Goal: Task Accomplishment & Management: Use online tool/utility

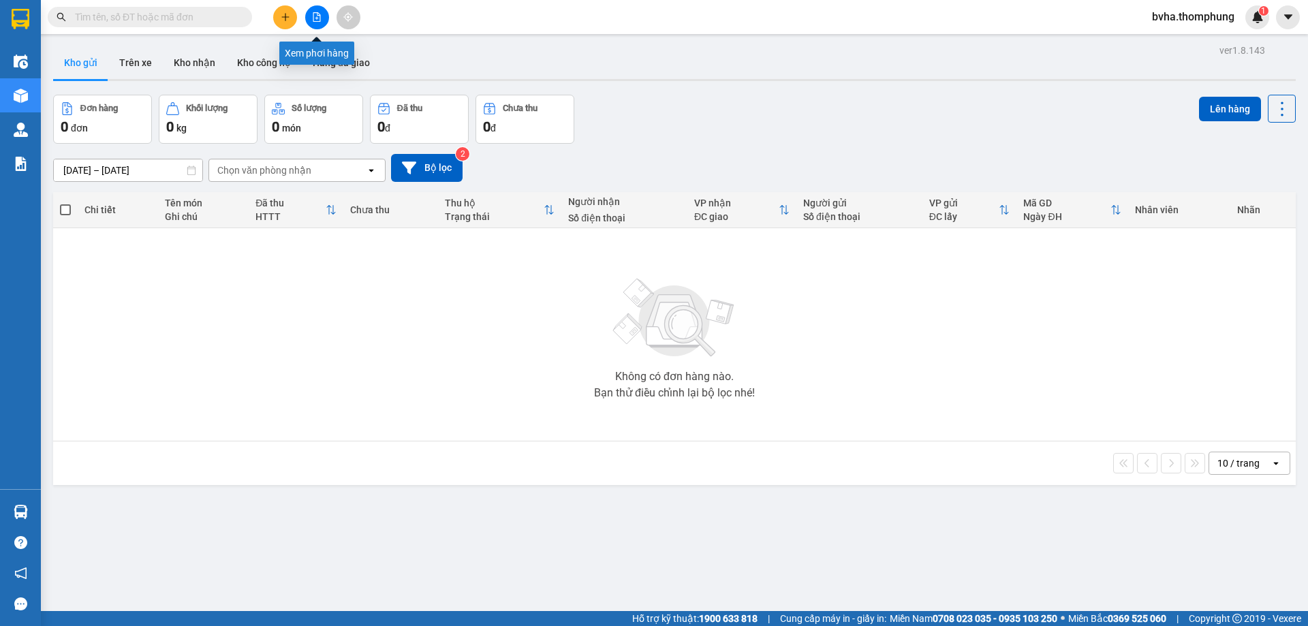
click at [319, 22] on button at bounding box center [317, 17] width 24 height 24
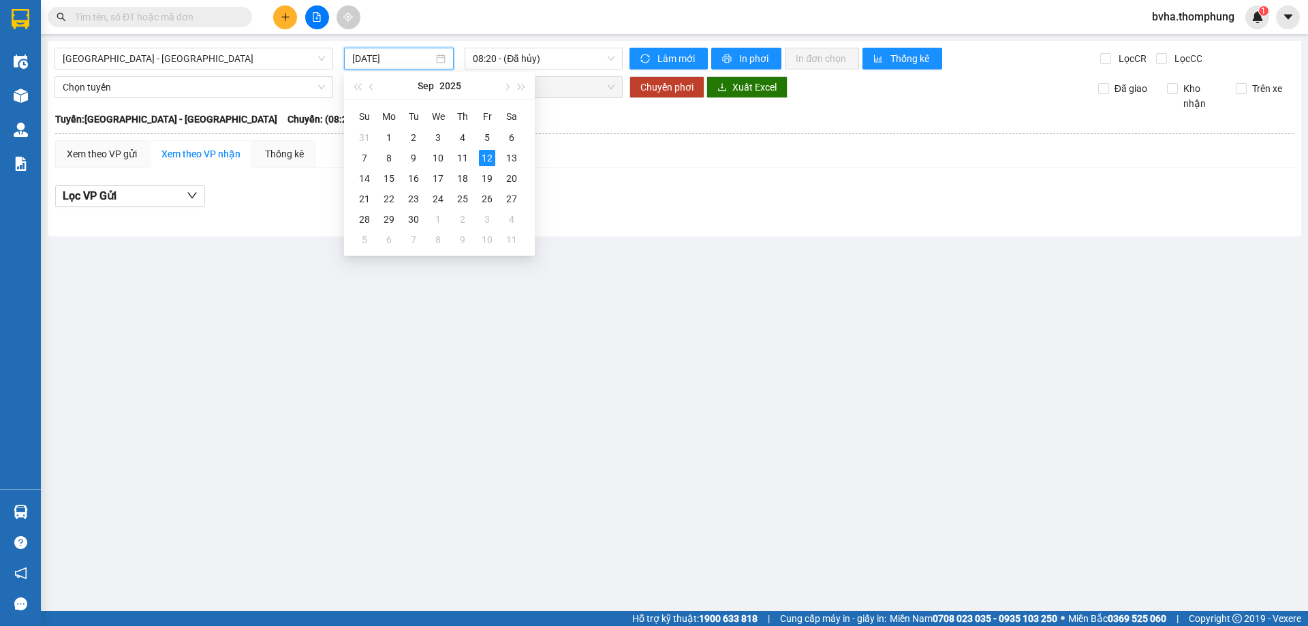
click at [383, 59] on input "[DATE]" at bounding box center [392, 58] width 81 height 15
type input "[DATE]"
click at [491, 155] on div "12" at bounding box center [487, 158] width 16 height 16
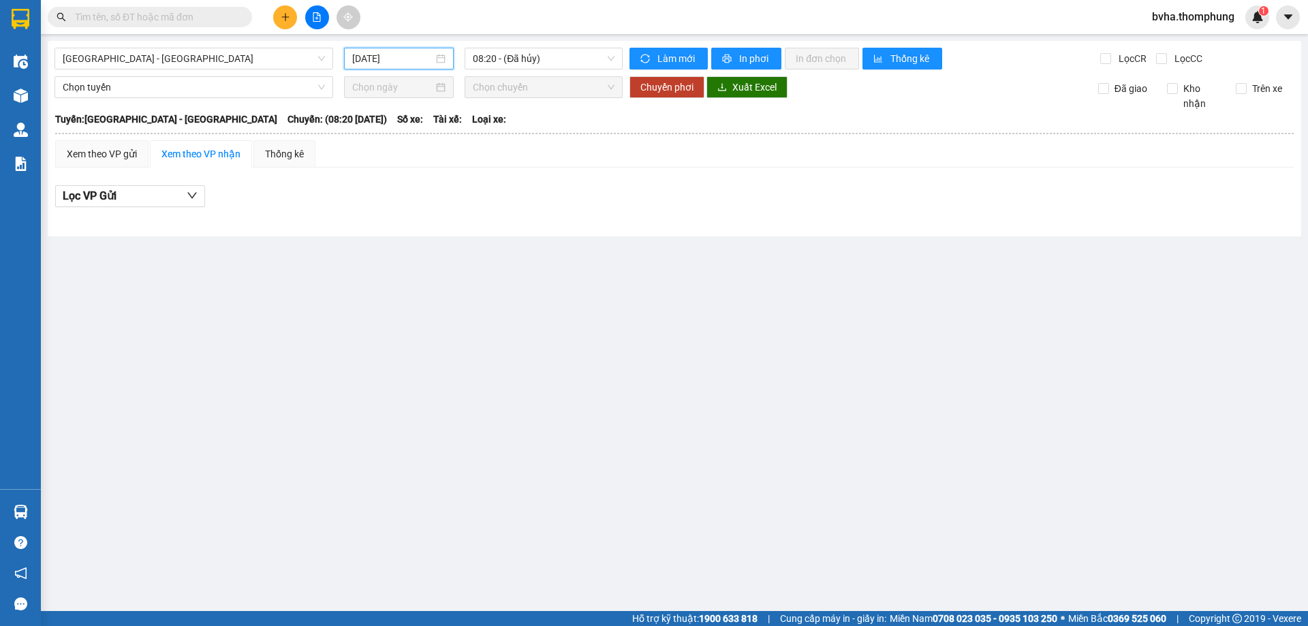
click at [201, 67] on span "[GEOGRAPHIC_DATA] - [GEOGRAPHIC_DATA]" at bounding box center [194, 58] width 262 height 20
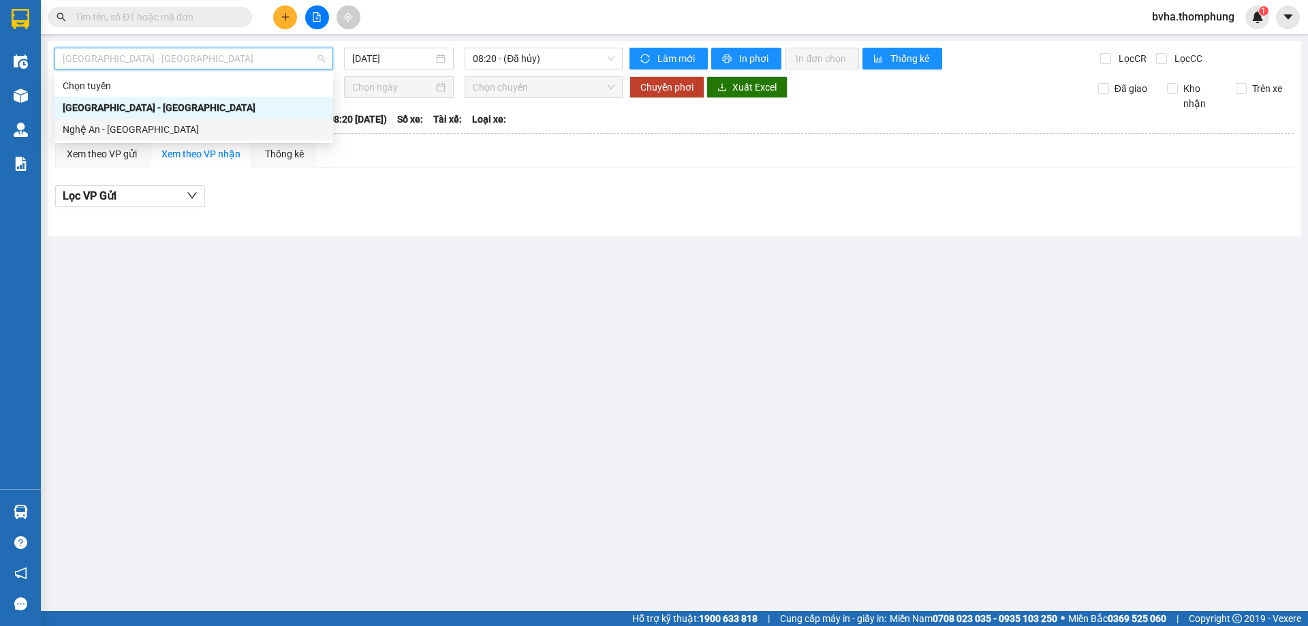
click at [126, 127] on div "Nghệ An - [GEOGRAPHIC_DATA]" at bounding box center [194, 129] width 262 height 15
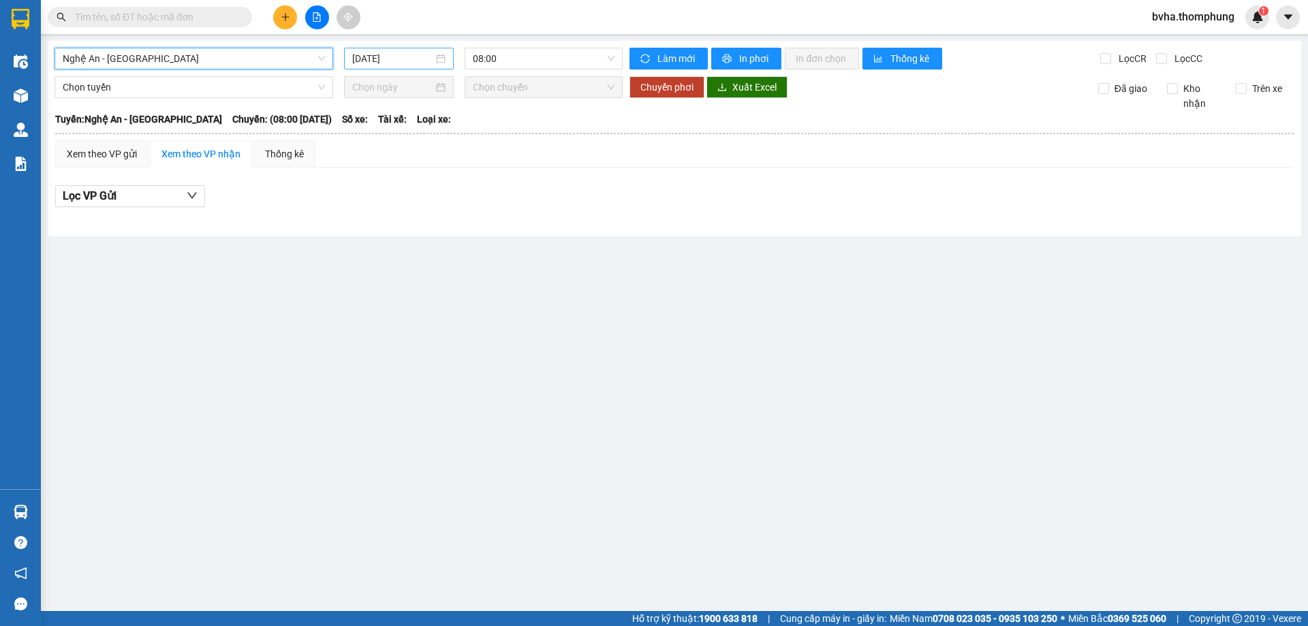
click at [409, 61] on input "[DATE]" at bounding box center [392, 58] width 81 height 15
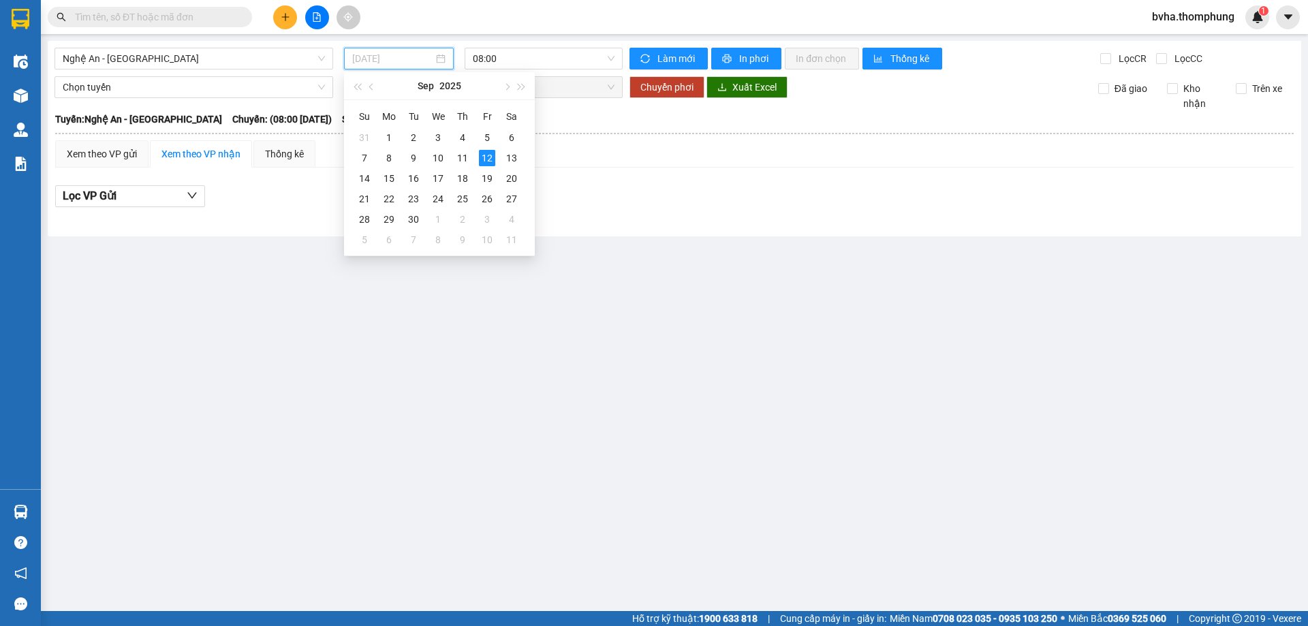
type input "[DATE]"
click at [272, 63] on span "Nghệ An - [GEOGRAPHIC_DATA]" at bounding box center [194, 58] width 262 height 20
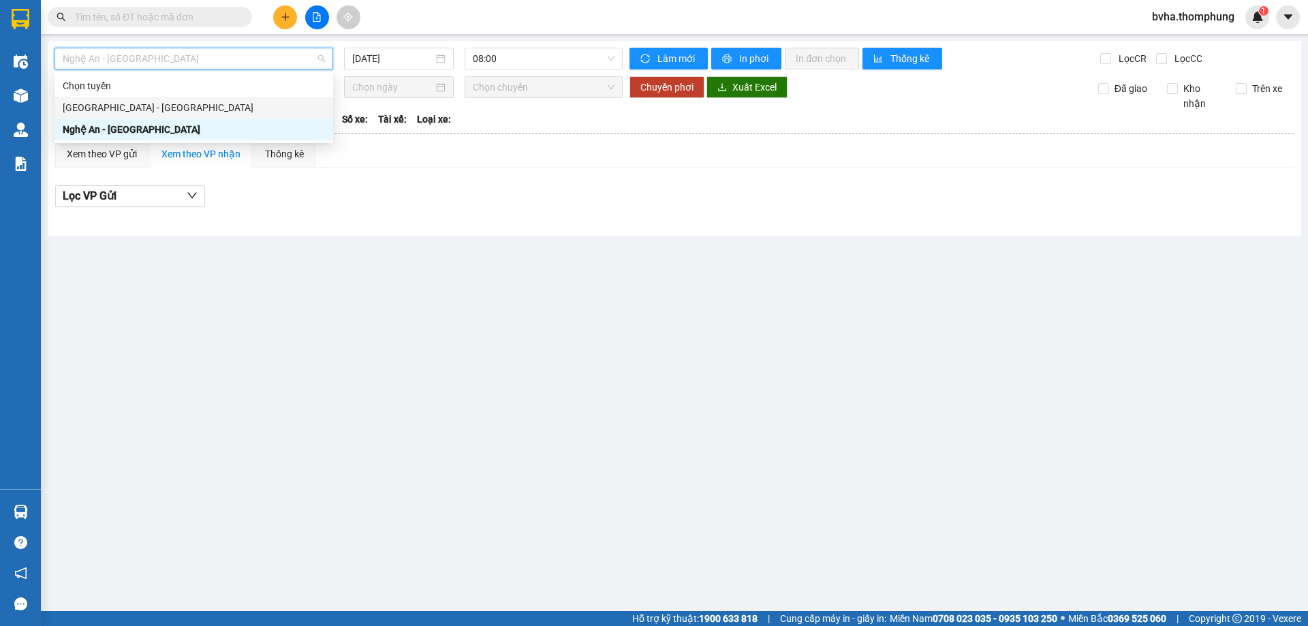
click at [204, 101] on div "[GEOGRAPHIC_DATA] - [GEOGRAPHIC_DATA]" at bounding box center [194, 107] width 262 height 15
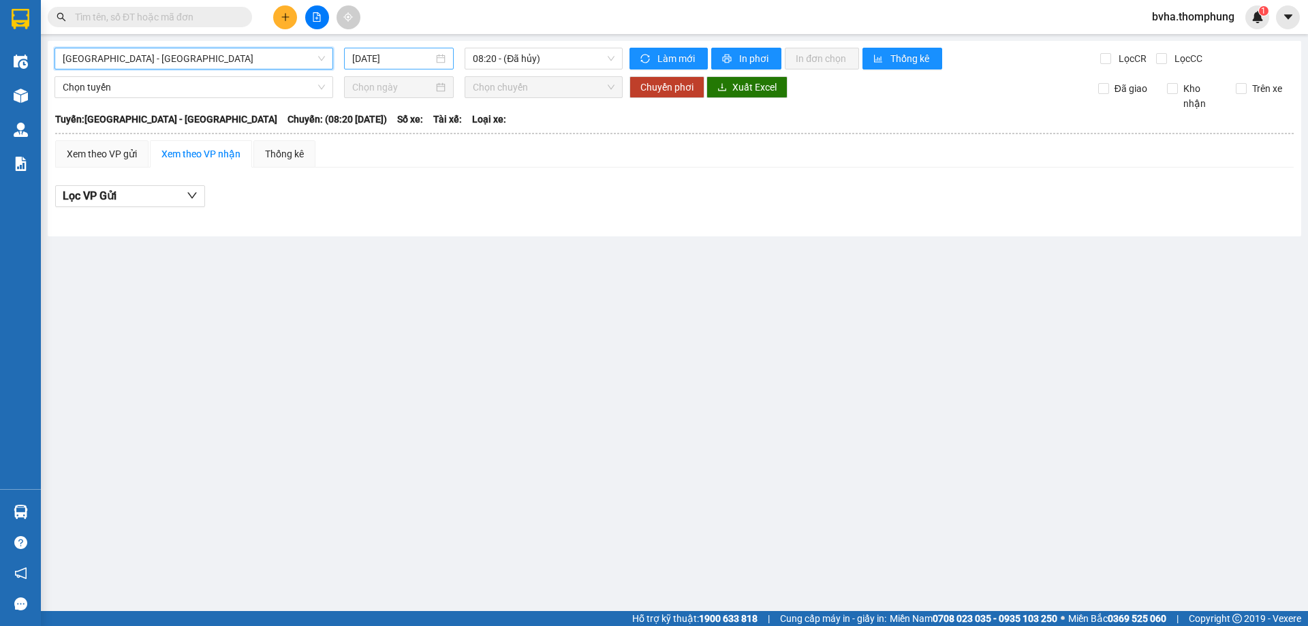
click at [415, 64] on input "[DATE]" at bounding box center [392, 58] width 81 height 15
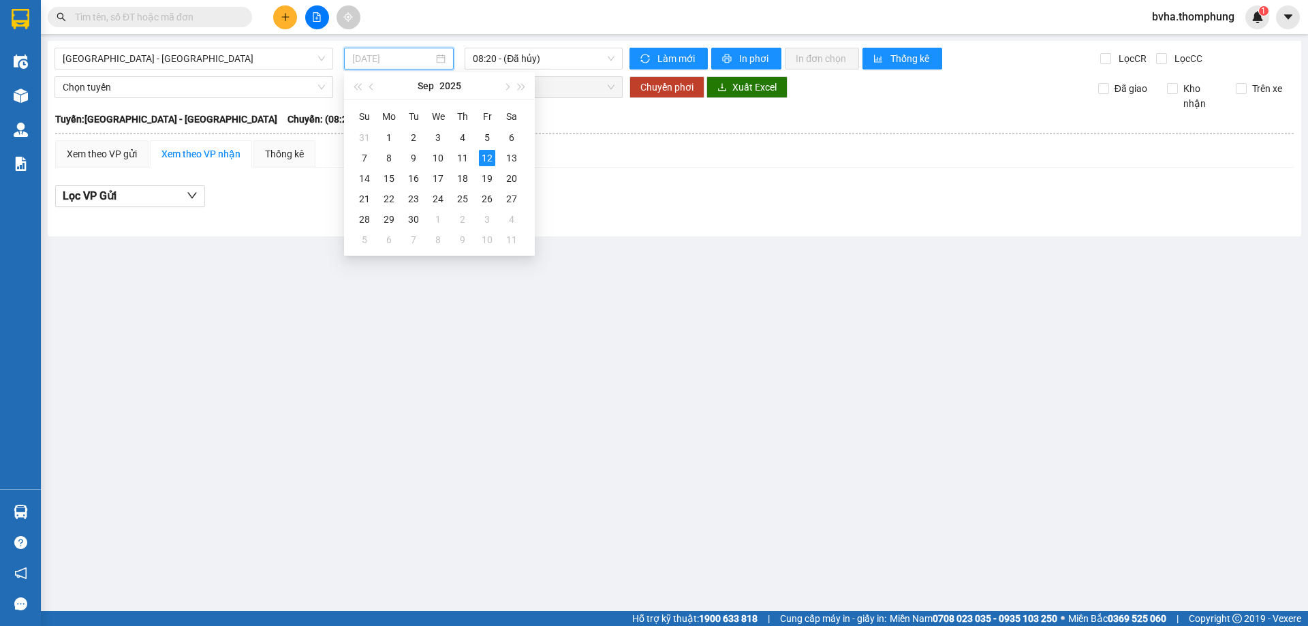
click at [482, 155] on div "12" at bounding box center [487, 158] width 16 height 16
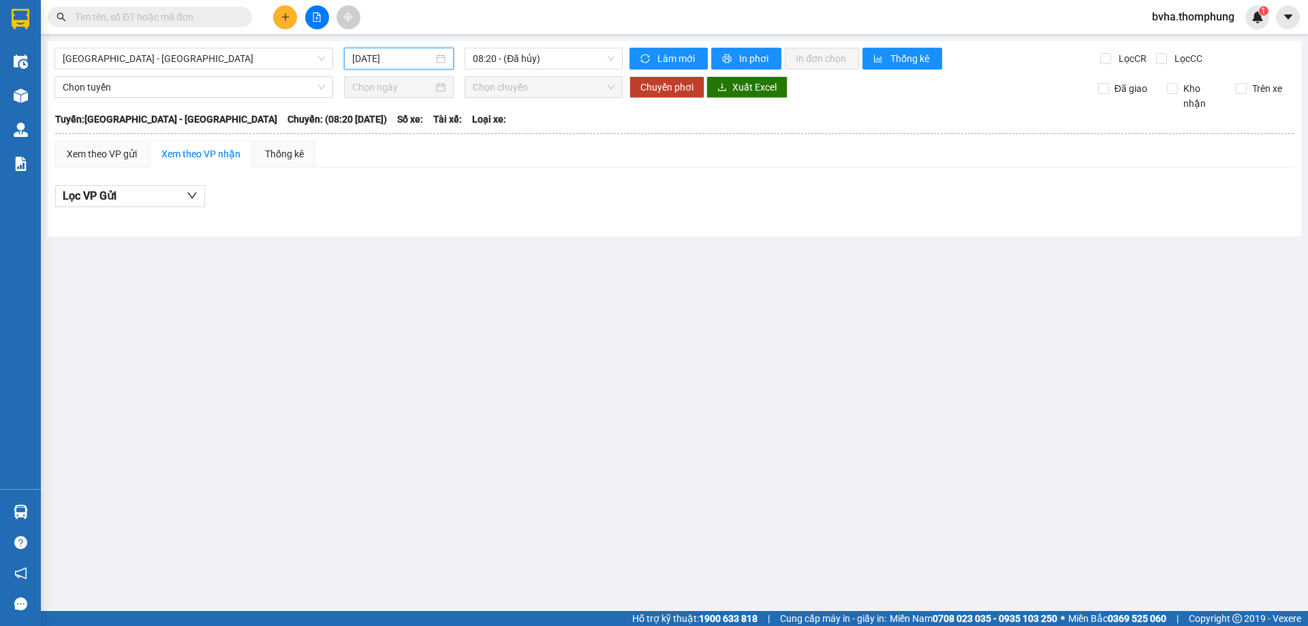
drag, startPoint x: 395, startPoint y: 57, endPoint x: 428, endPoint y: 133, distance: 82.6
click at [395, 58] on input "[DATE]" at bounding box center [392, 58] width 81 height 15
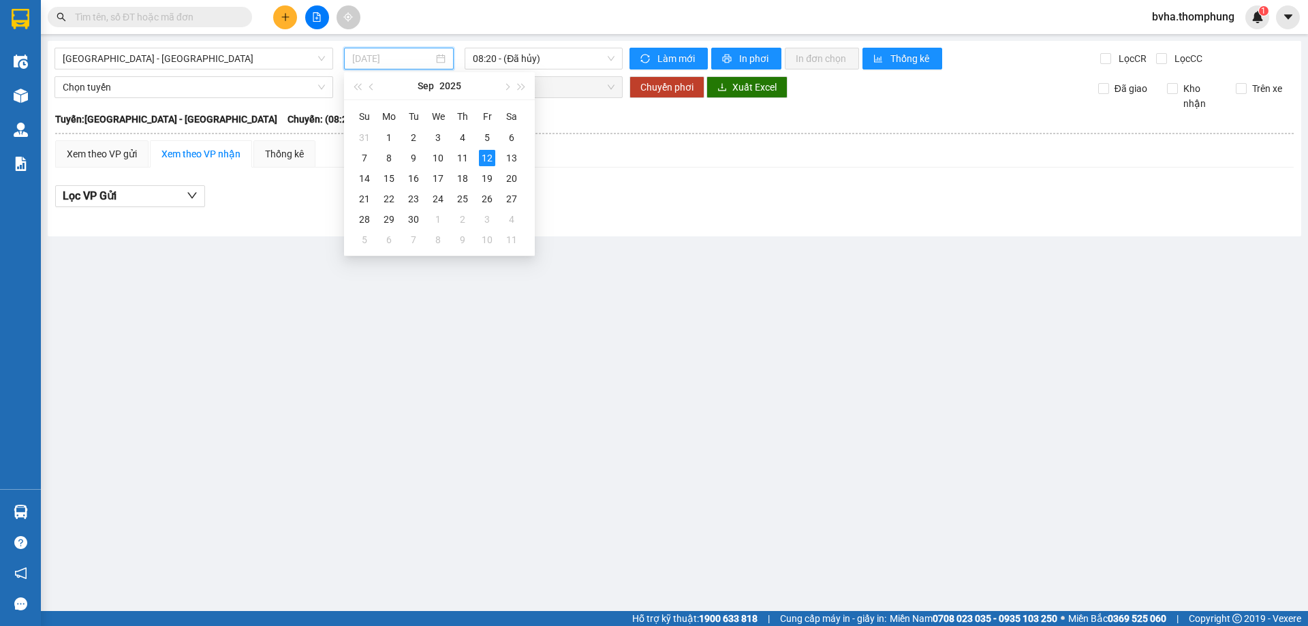
drag, startPoint x: 465, startPoint y: 160, endPoint x: 515, endPoint y: 100, distance: 77.9
click at [465, 159] on div "11" at bounding box center [462, 158] width 16 height 16
type input "[DATE]"
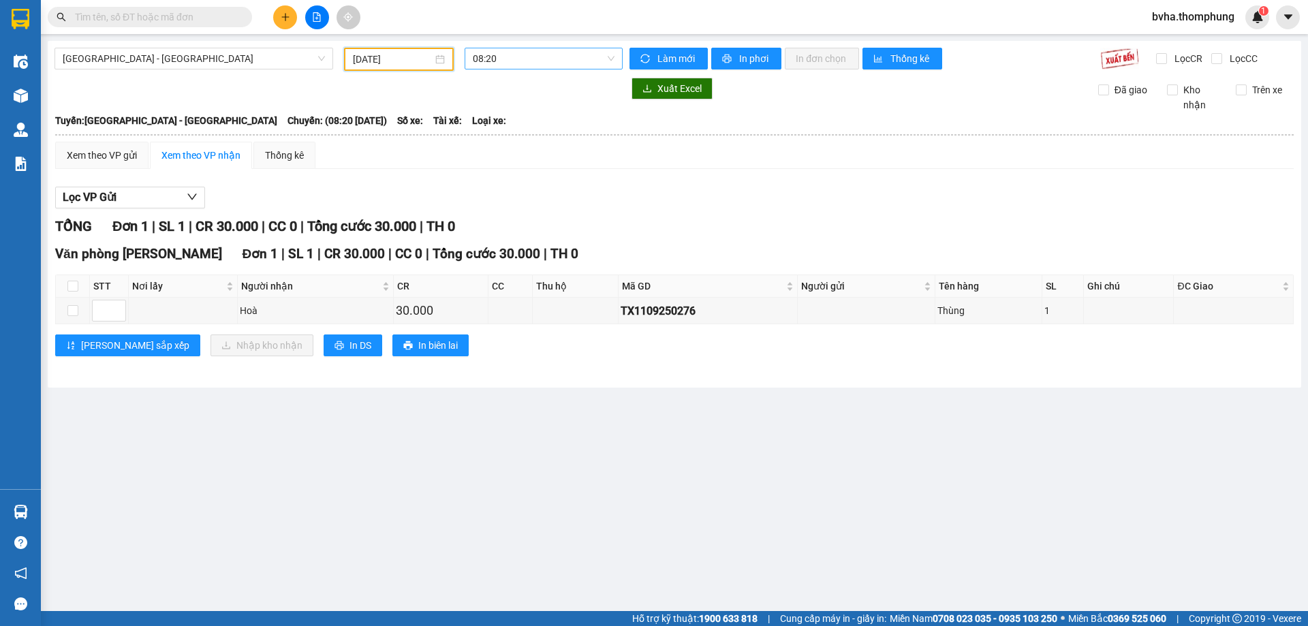
click at [554, 62] on span "08:20" at bounding box center [544, 58] width 142 height 20
click at [496, 218] on div "16:30" at bounding box center [526, 216] width 106 height 15
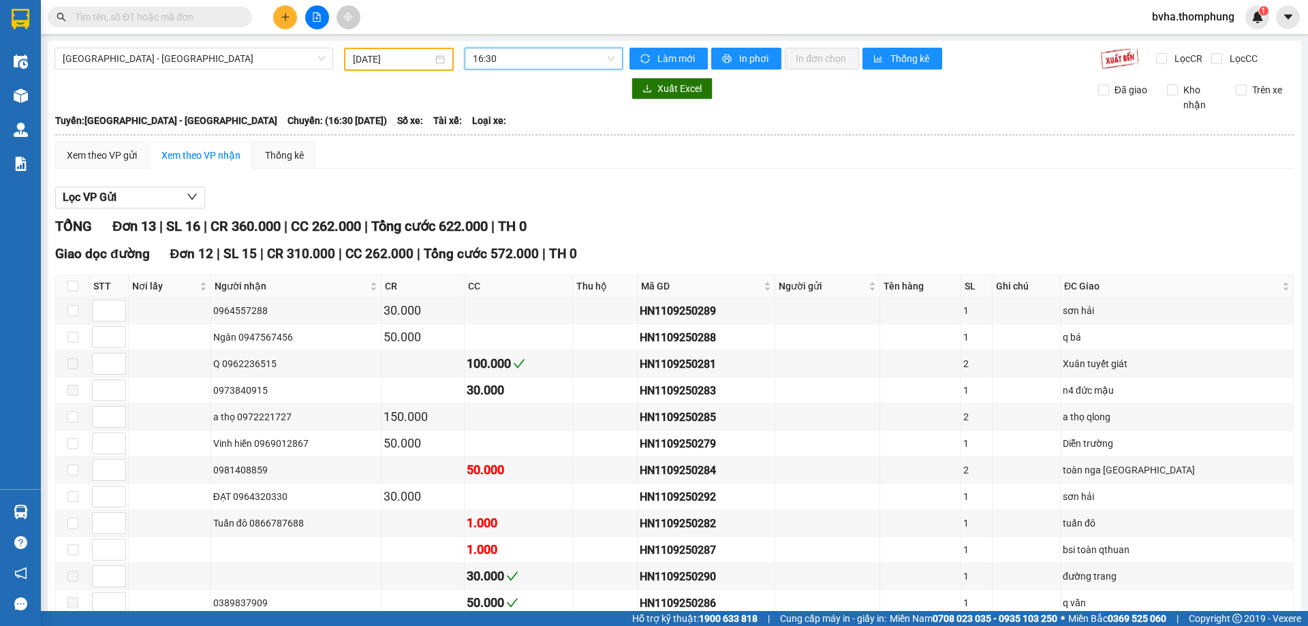
click at [528, 54] on span "16:30" at bounding box center [544, 58] width 142 height 20
click at [484, 155] on div "12:00" at bounding box center [522, 151] width 106 height 15
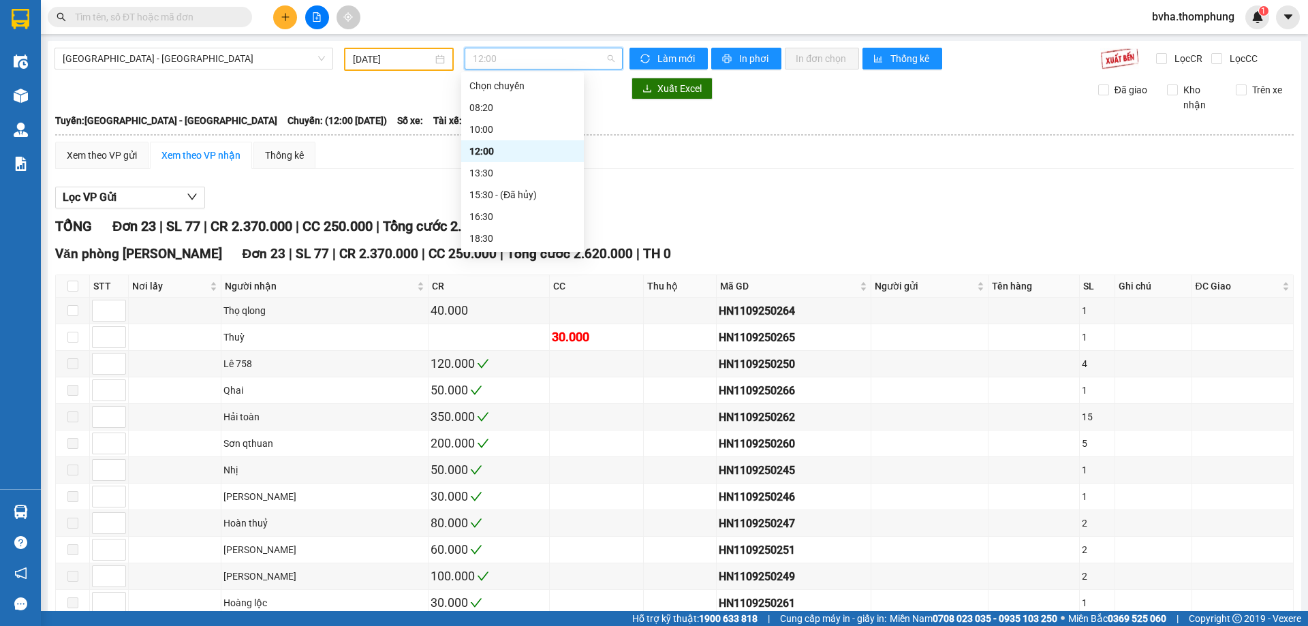
click at [539, 62] on span "12:00" at bounding box center [544, 58] width 142 height 20
click at [505, 171] on div "13:30" at bounding box center [522, 173] width 106 height 15
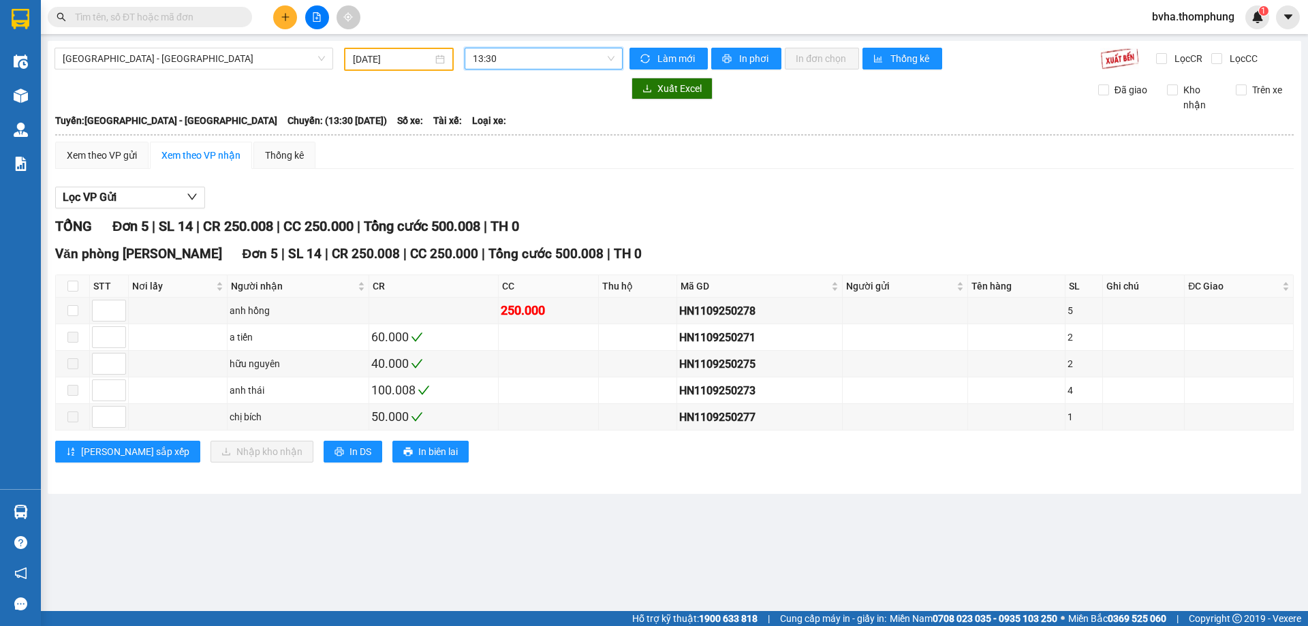
drag, startPoint x: 550, startPoint y: 64, endPoint x: 539, endPoint y: 148, distance: 84.6
click at [550, 65] on span "13:30" at bounding box center [544, 58] width 142 height 20
click at [499, 217] on div "16:30" at bounding box center [526, 216] width 106 height 15
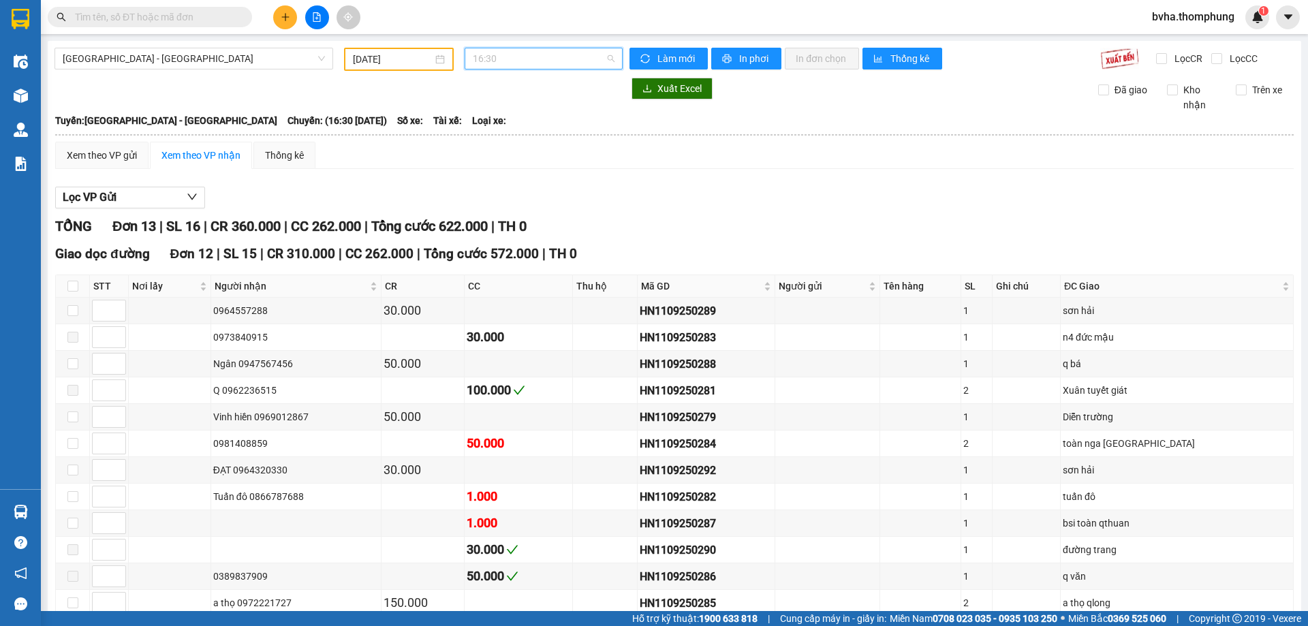
click at [568, 59] on span "16:30" at bounding box center [544, 58] width 142 height 20
click at [484, 168] on div "13:30" at bounding box center [522, 173] width 106 height 15
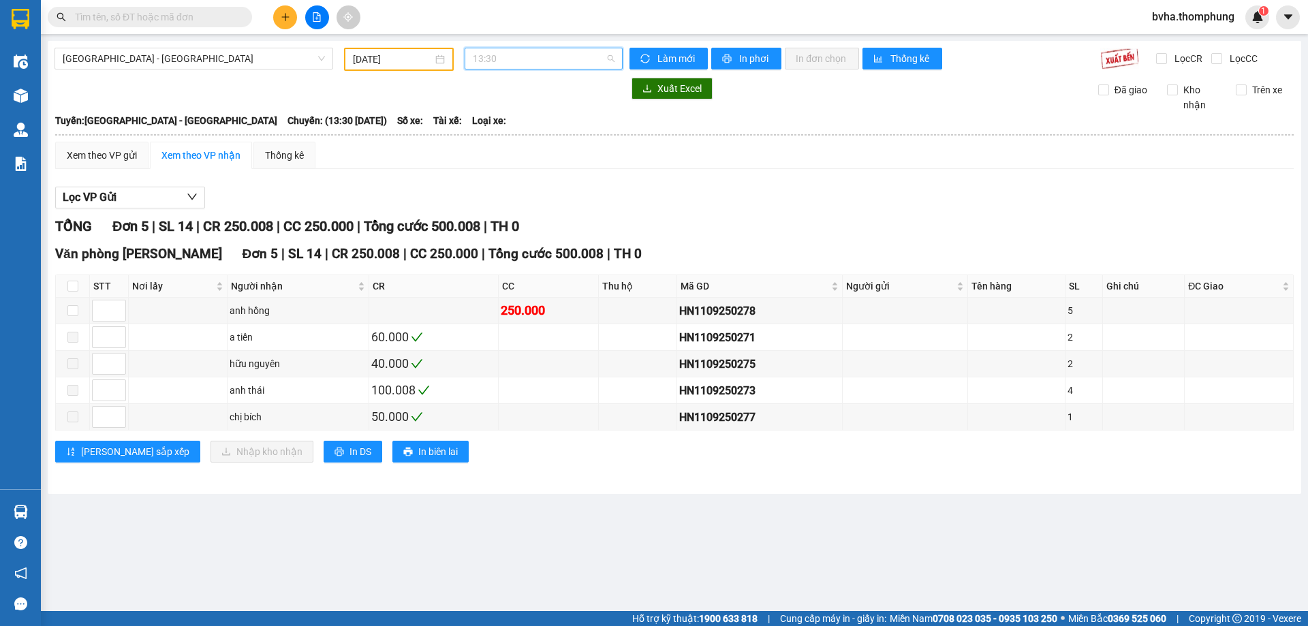
drag, startPoint x: 520, startPoint y: 60, endPoint x: 507, endPoint y: 139, distance: 80.0
click at [520, 63] on span "13:30" at bounding box center [544, 58] width 142 height 20
click at [497, 151] on div "12:00" at bounding box center [526, 151] width 106 height 15
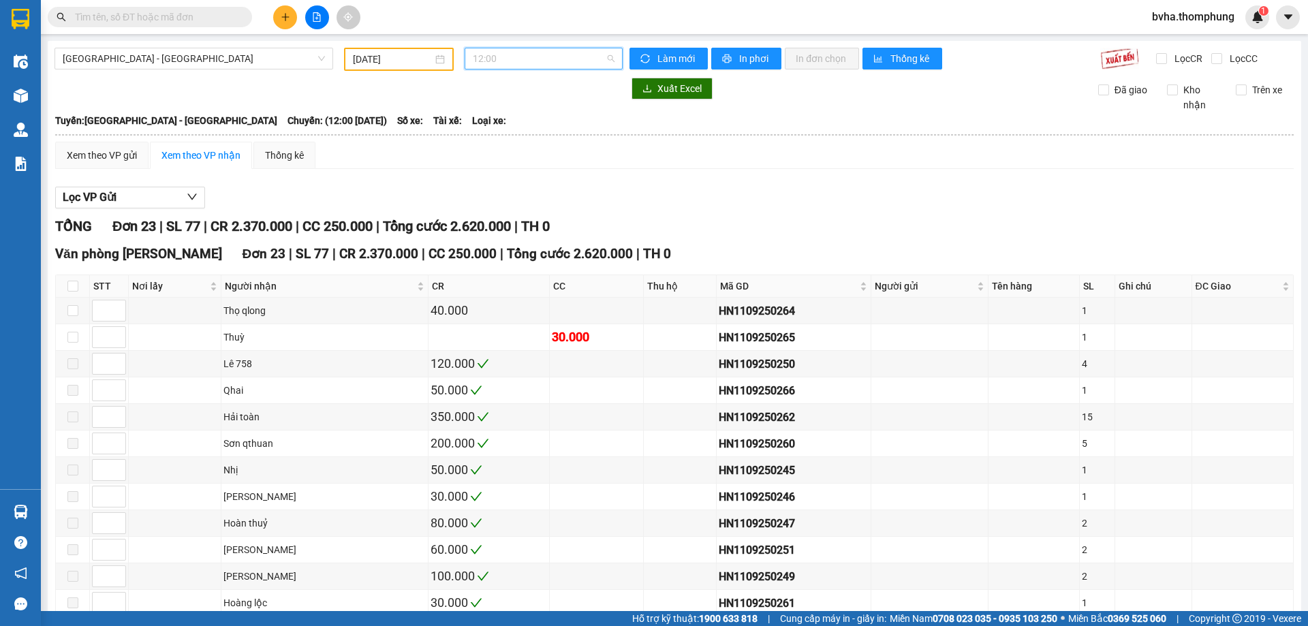
click at [559, 57] on span "12:00" at bounding box center [544, 58] width 142 height 20
click at [494, 237] on div "18:30" at bounding box center [522, 238] width 106 height 15
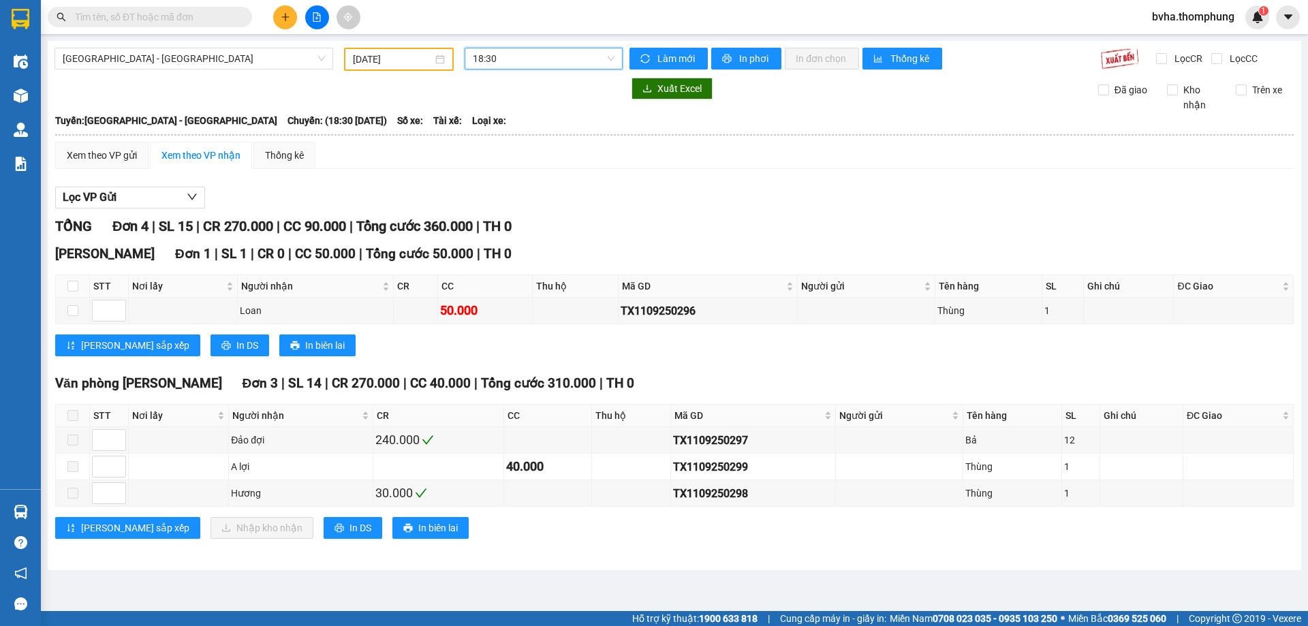
click at [536, 59] on span "18:30" at bounding box center [544, 58] width 142 height 20
click at [498, 128] on div "10:00" at bounding box center [526, 129] width 106 height 15
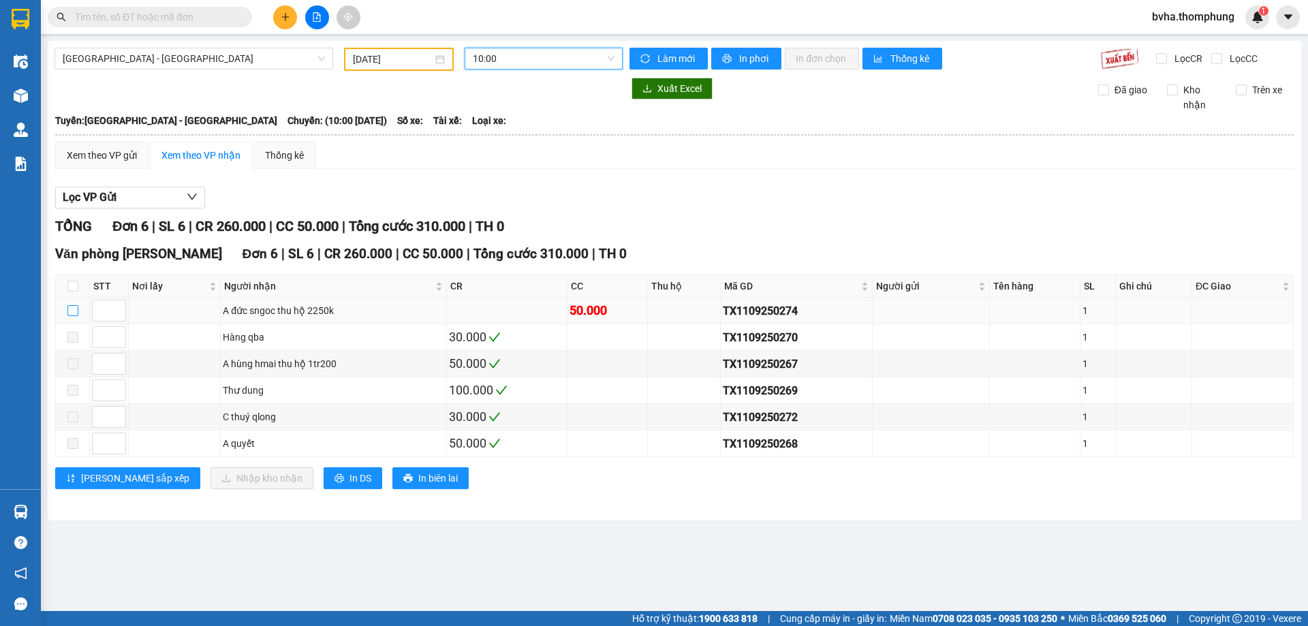
click at [71, 309] on input "checkbox" at bounding box center [72, 310] width 11 height 11
checkbox input "true"
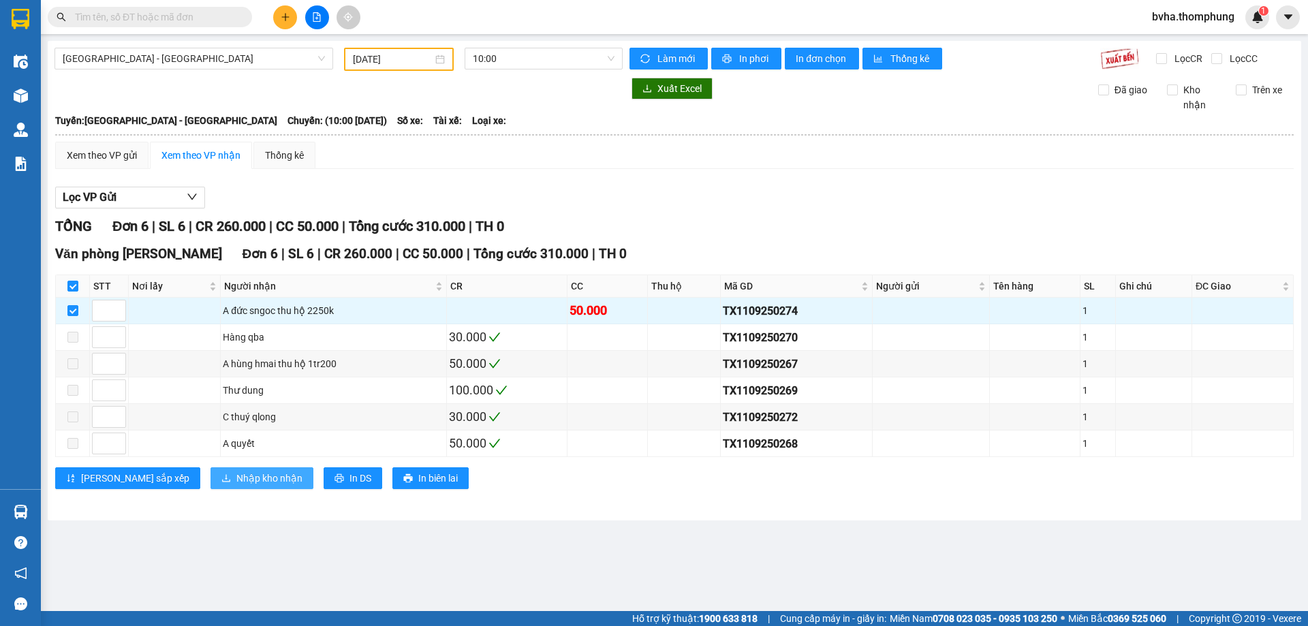
click at [236, 481] on span "Nhập kho nhận" at bounding box center [269, 478] width 66 height 15
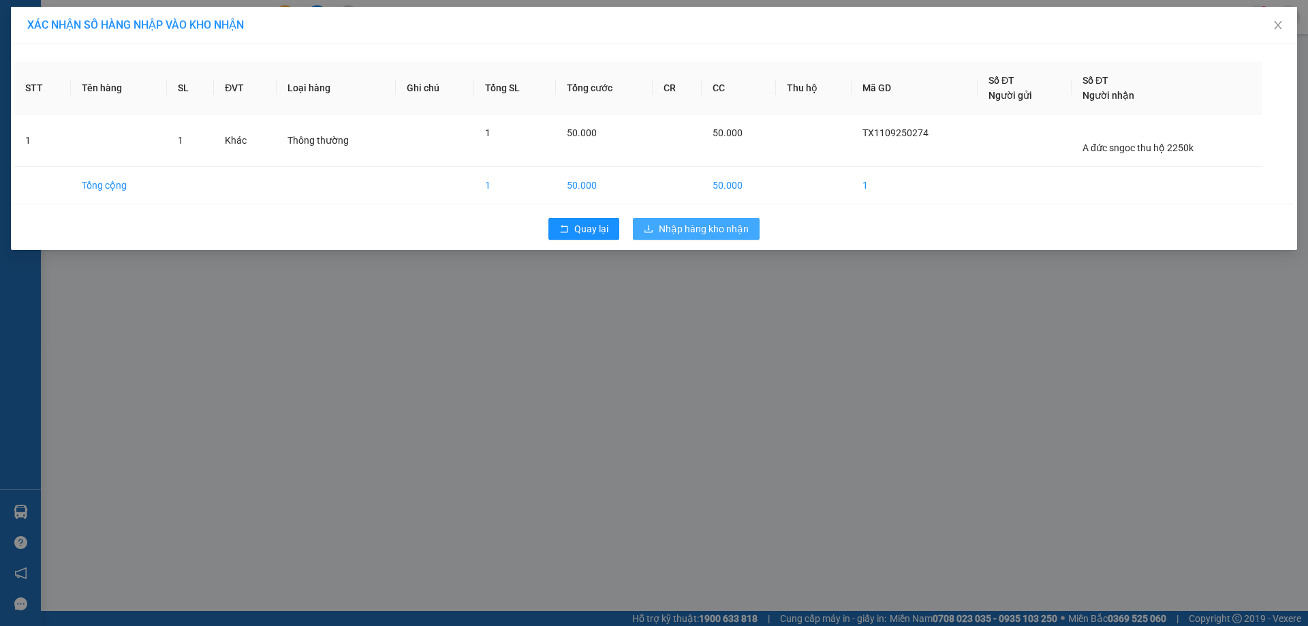
click at [679, 228] on span "Nhập hàng kho nhận" at bounding box center [704, 228] width 90 height 15
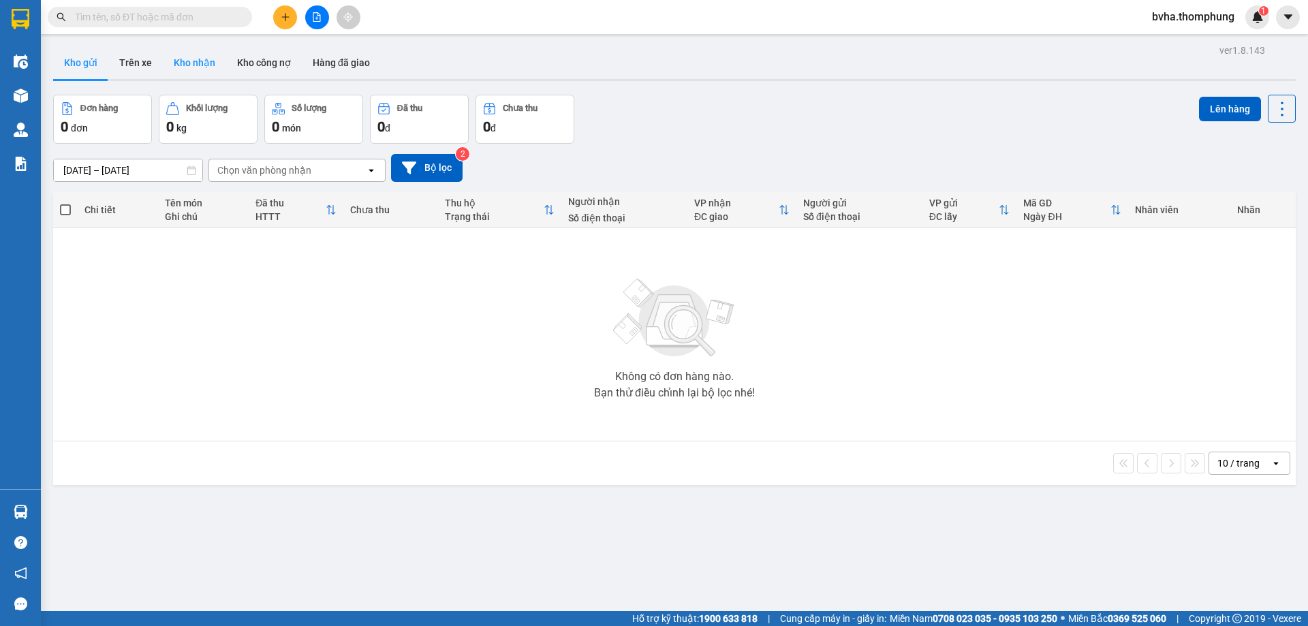
click at [182, 66] on button "Kho nhận" at bounding box center [194, 62] width 63 height 33
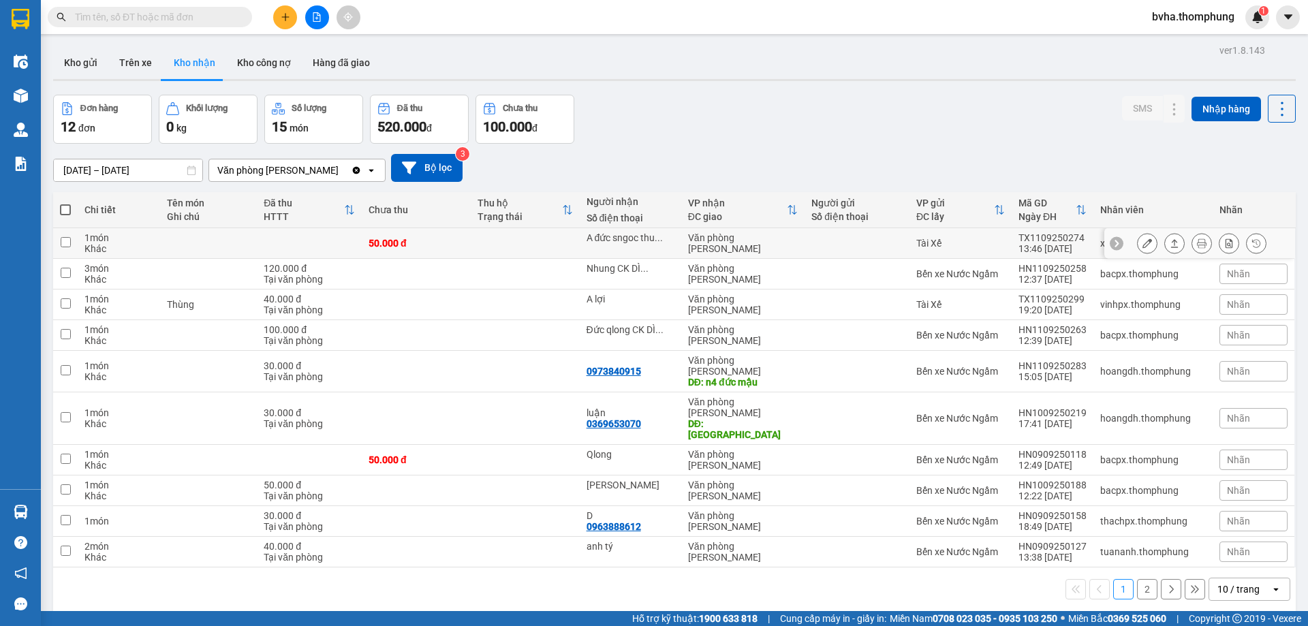
click at [1142, 243] on icon at bounding box center [1147, 243] width 10 height 10
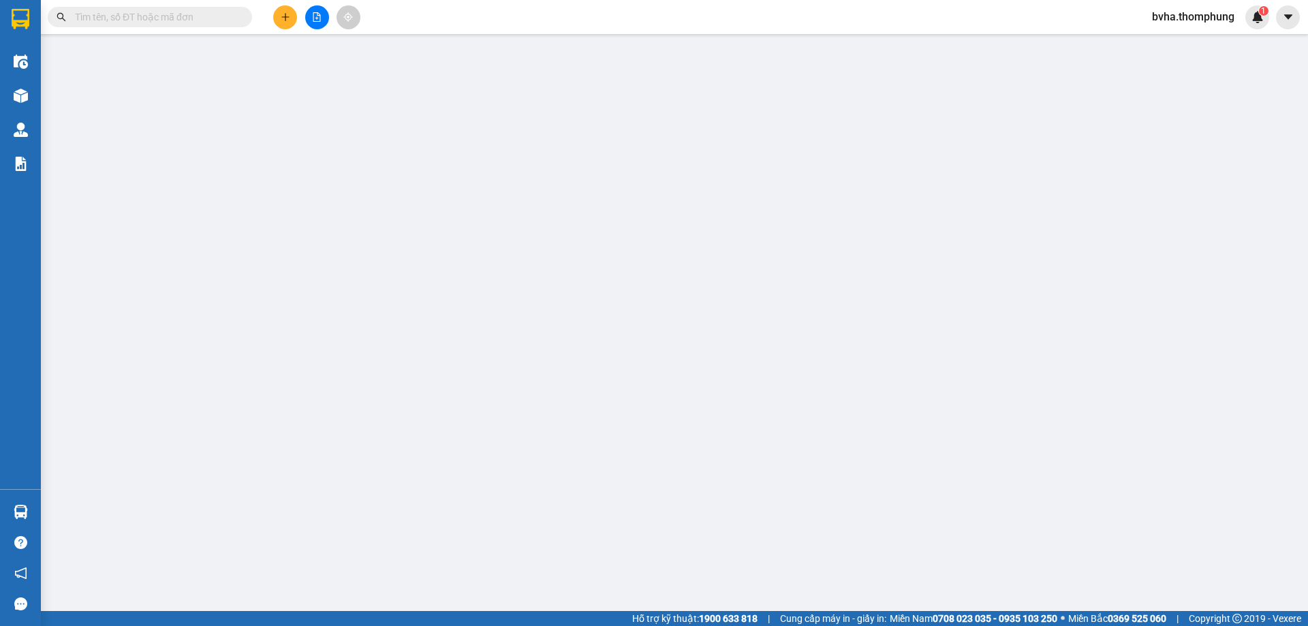
type input "A đức sngoc thu hộ 2250k"
type input "50.000"
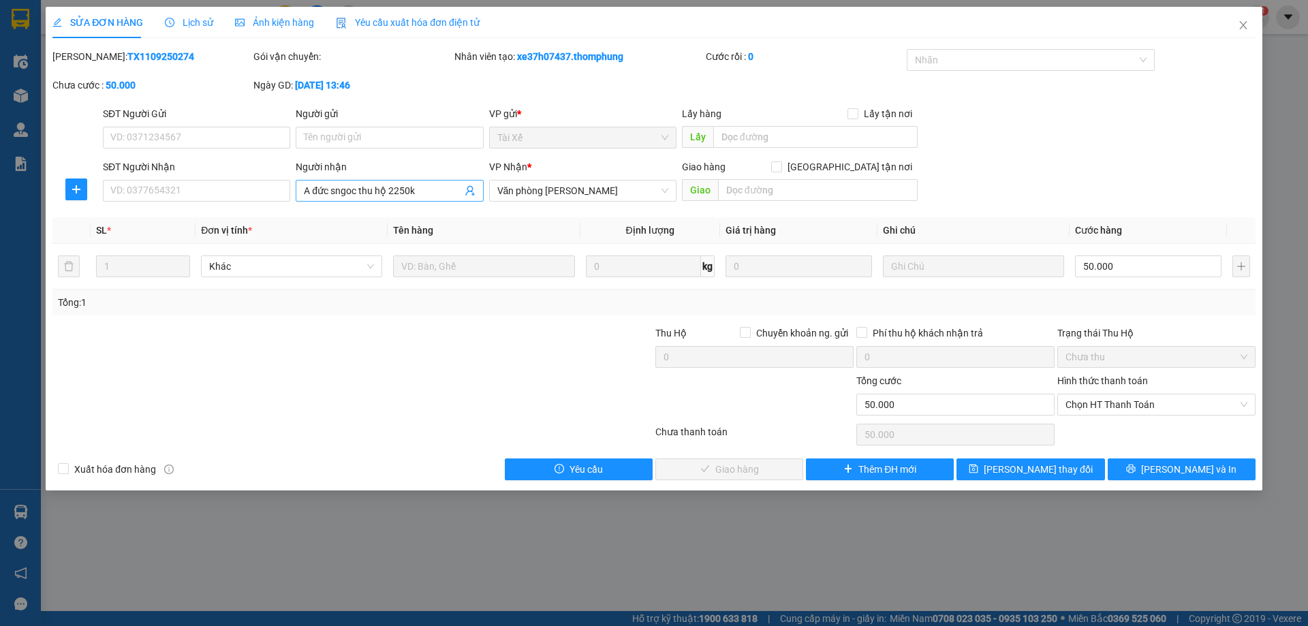
click at [418, 192] on input "A đức sngoc thu hộ 2250k" at bounding box center [382, 190] width 157 height 15
click at [1157, 409] on span "Chọn HT Thanh Toán" at bounding box center [1156, 404] width 182 height 20
type input "A đức sngoc thu hộ 2250k CK DÌ PHỤNG"
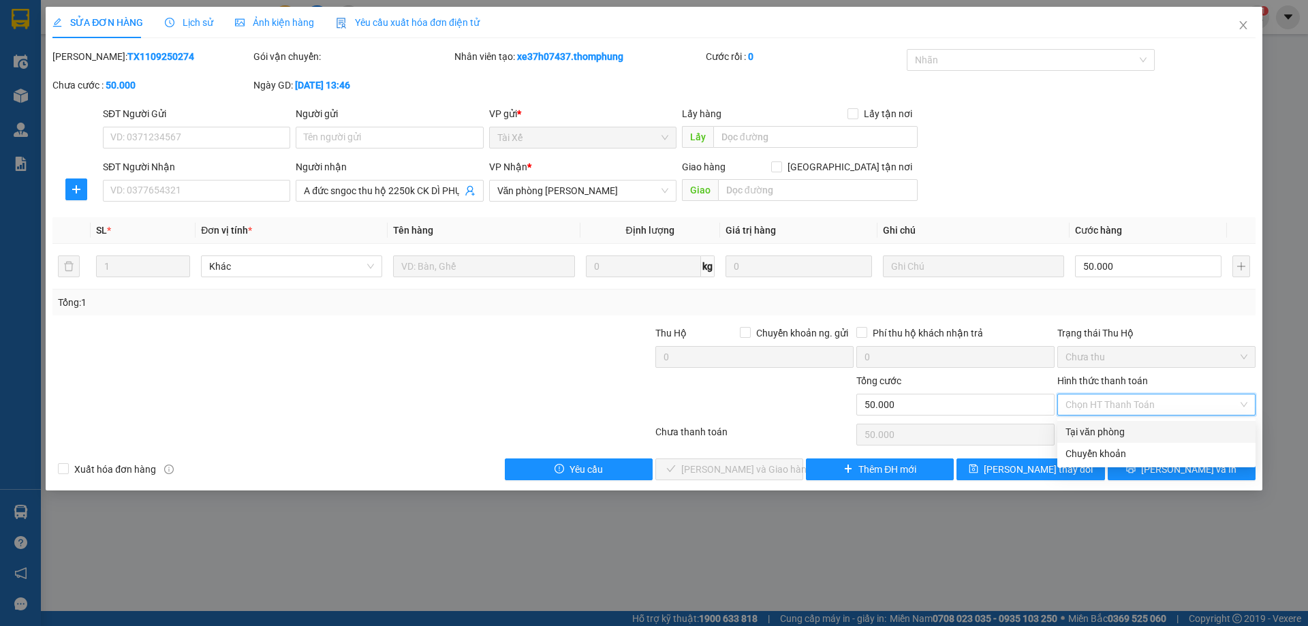
click at [1114, 436] on div "Tại văn phòng" at bounding box center [1156, 431] width 182 height 15
type input "0"
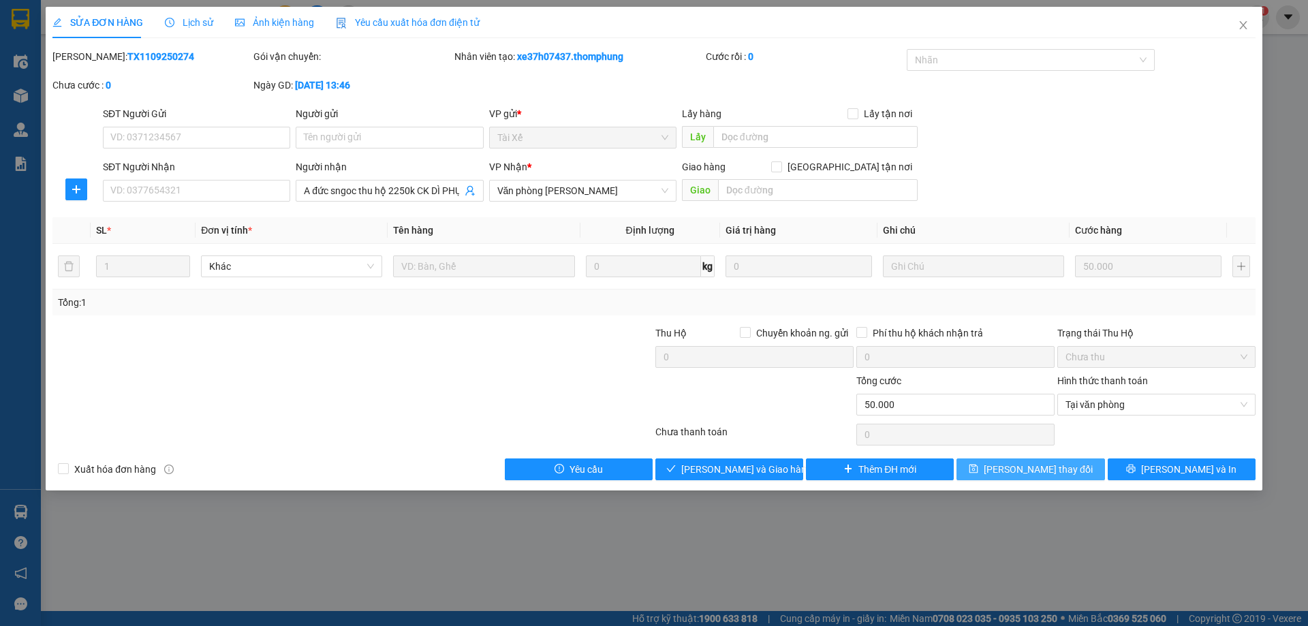
click at [1033, 474] on span "[PERSON_NAME] thay đổi" at bounding box center [1038, 469] width 109 height 15
